Goal: Task Accomplishment & Management: Complete application form

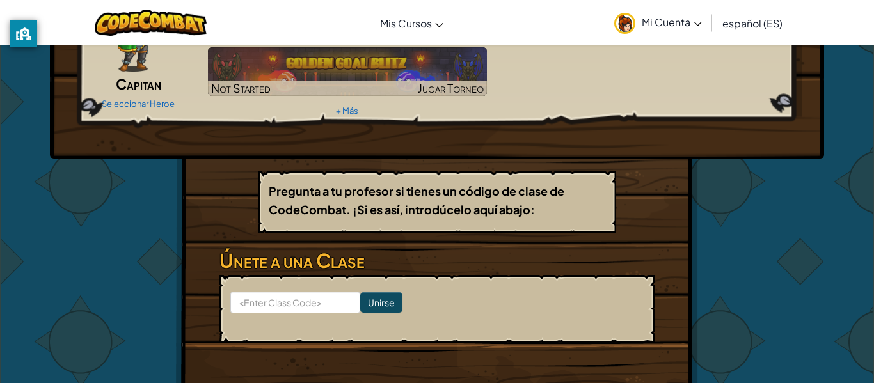
scroll to position [105, 0]
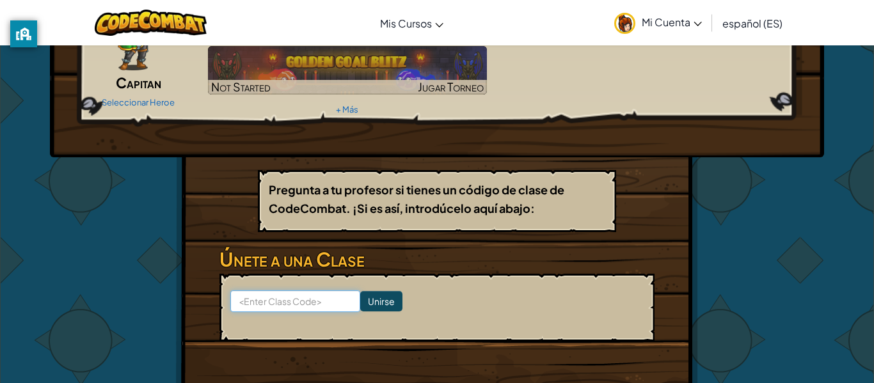
click at [293, 304] on input at bounding box center [295, 302] width 130 height 22
type input "r"
type input "4gr312"
click input "Unirse" at bounding box center [381, 301] width 42 height 20
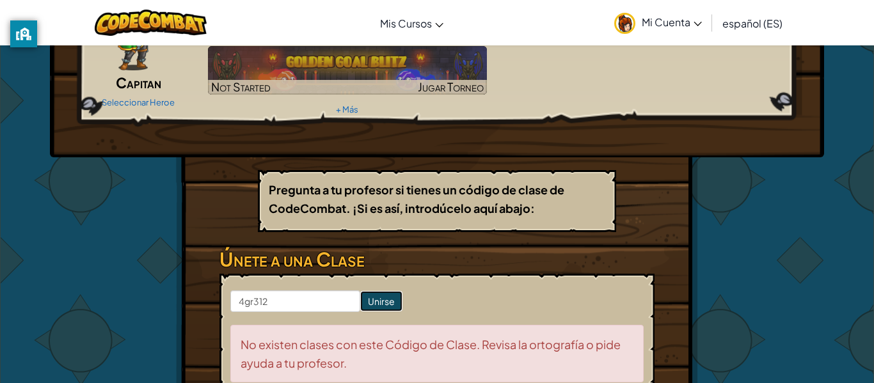
click at [384, 303] on input "Unirse" at bounding box center [381, 301] width 42 height 20
click at [401, 305] on input "Unirse" at bounding box center [381, 301] width 42 height 20
click at [396, 305] on input "Unirse" at bounding box center [381, 301] width 42 height 20
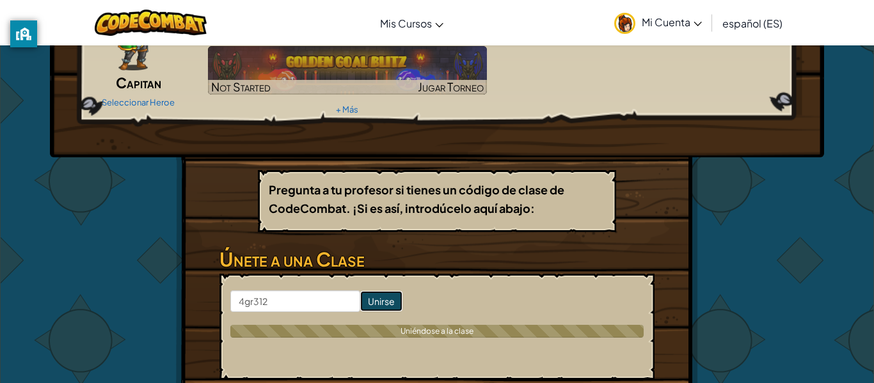
click at [396, 305] on input "Unirse" at bounding box center [381, 301] width 42 height 20
click at [396, 306] on input "Unirse" at bounding box center [381, 301] width 42 height 20
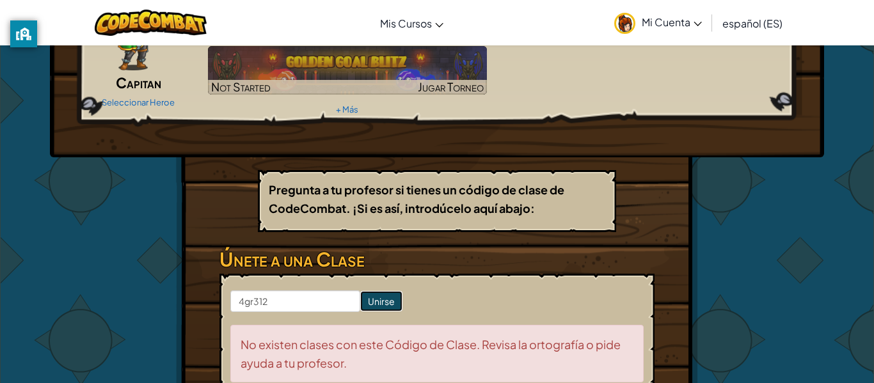
click at [396, 306] on input "Unirse" at bounding box center [381, 301] width 42 height 20
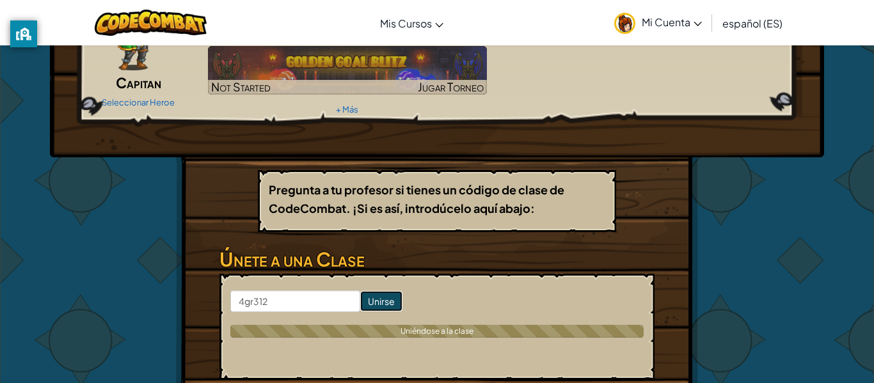
click at [396, 306] on input "Unirse" at bounding box center [381, 301] width 42 height 20
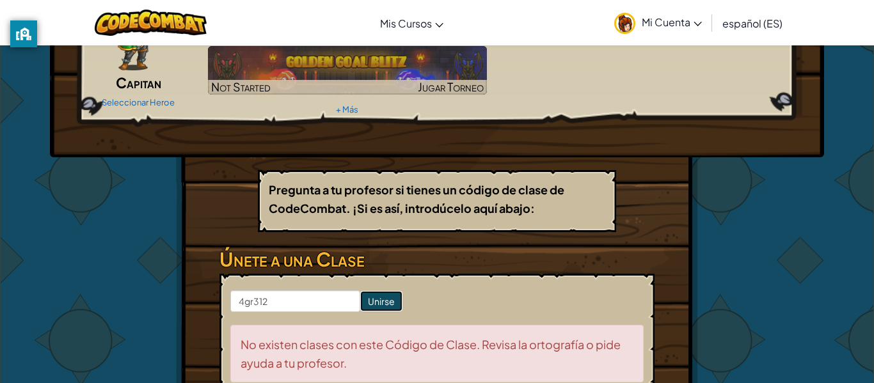
drag, startPoint x: 396, startPoint y: 306, endPoint x: 389, endPoint y: 303, distance: 7.2
click at [389, 303] on input "Unirse" at bounding box center [381, 301] width 42 height 20
